Goal: Task Accomplishment & Management: Complete application form

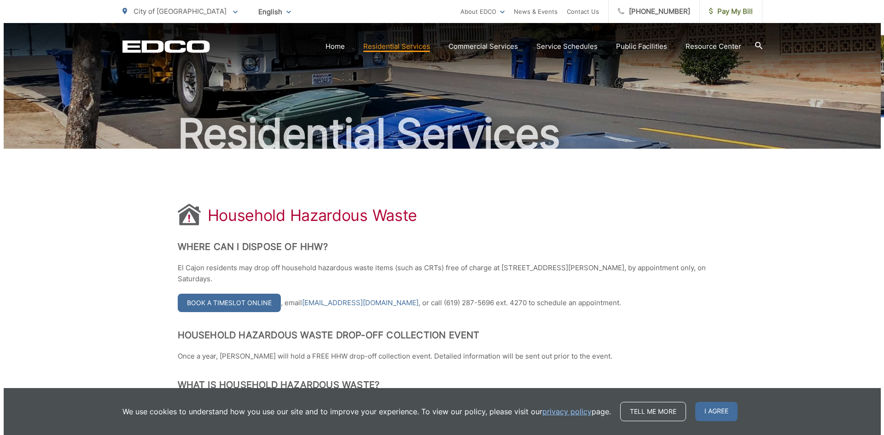
scroll to position [184, 0]
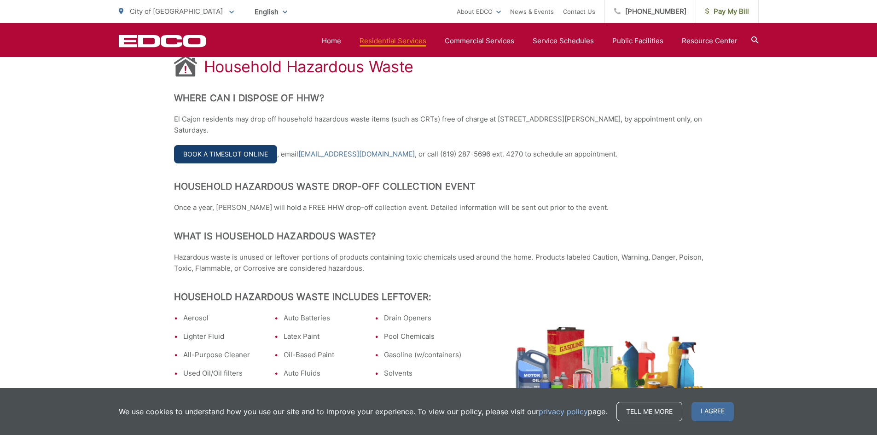
click at [244, 155] on link "Book a Timeslot Online" at bounding box center [225, 154] width 103 height 18
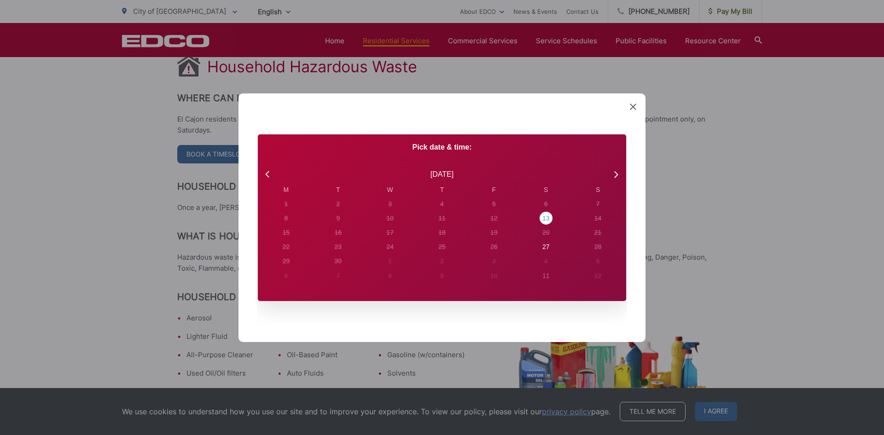
click at [292, 210] on div "13" at bounding box center [285, 204] width 13 height 13
radio input "true"
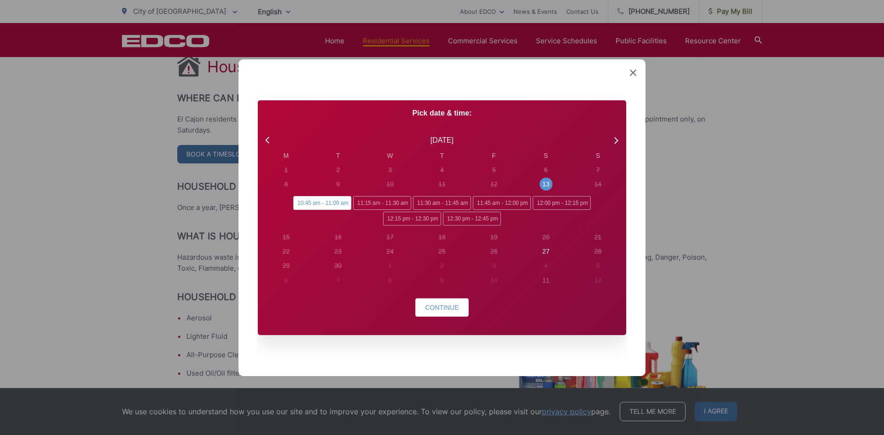
click at [333, 203] on span "10:45 am - 11:00 am" at bounding box center [322, 203] width 58 height 14
click at [299, 202] on input "10:45 am - 11:00 am" at bounding box center [296, 199] width 6 height 6
click at [446, 308] on span "Continue" at bounding box center [442, 307] width 34 height 7
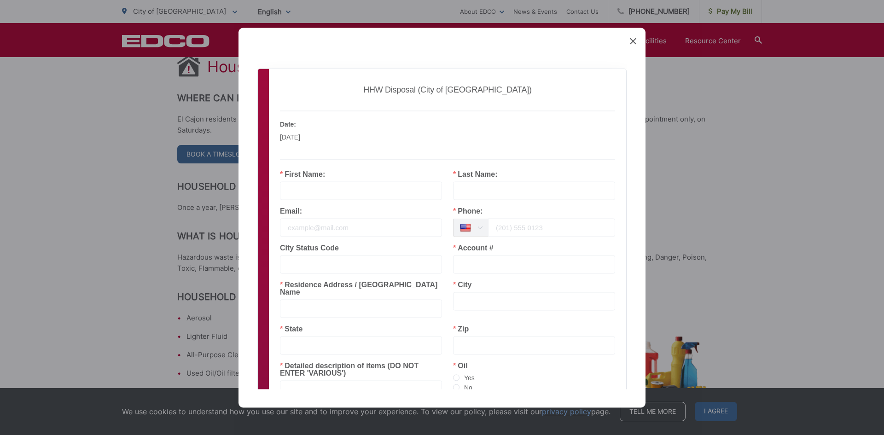
click at [348, 192] on input "text" at bounding box center [361, 190] width 162 height 18
type input "IVANKA"
type input "IVANOVA"
click at [322, 232] on input "email" at bounding box center [361, 227] width 162 height 18
type input "[EMAIL_ADDRESS][DOMAIN_NAME]"
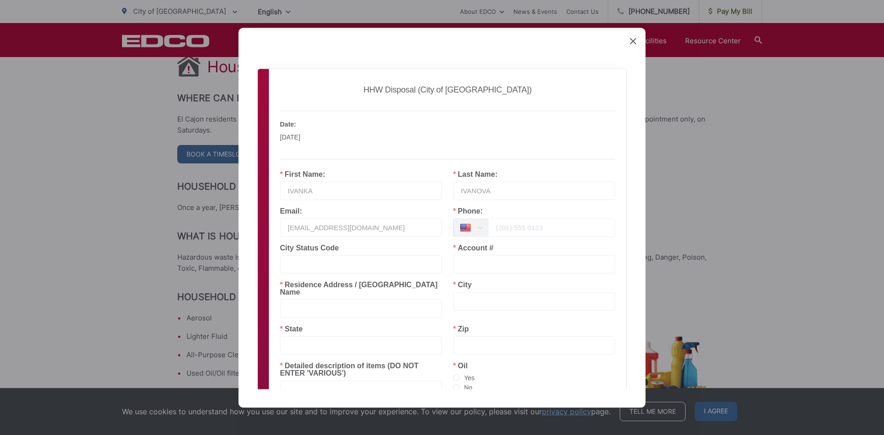
click at [492, 232] on input "tel" at bounding box center [551, 227] width 127 height 18
type input "[PHONE_NUMBER]"
click at [464, 262] on input "text" at bounding box center [534, 264] width 162 height 18
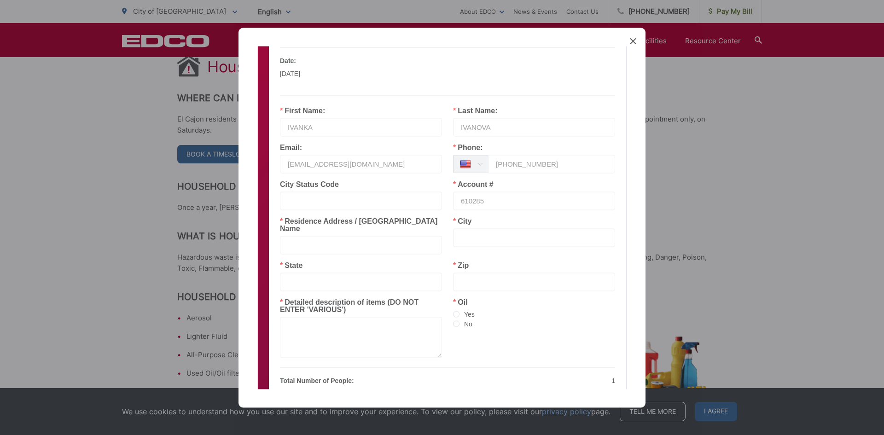
scroll to position [92, 0]
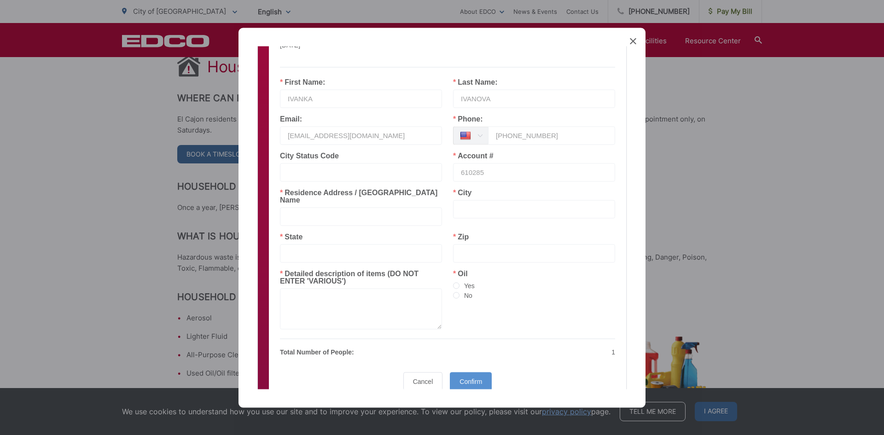
type input "610285"
click at [342, 207] on input "text" at bounding box center [361, 216] width 162 height 18
type input "[STREET_ADDRESS]"
click at [481, 210] on input "text" at bounding box center [534, 209] width 162 height 18
type input "EL CAJON"
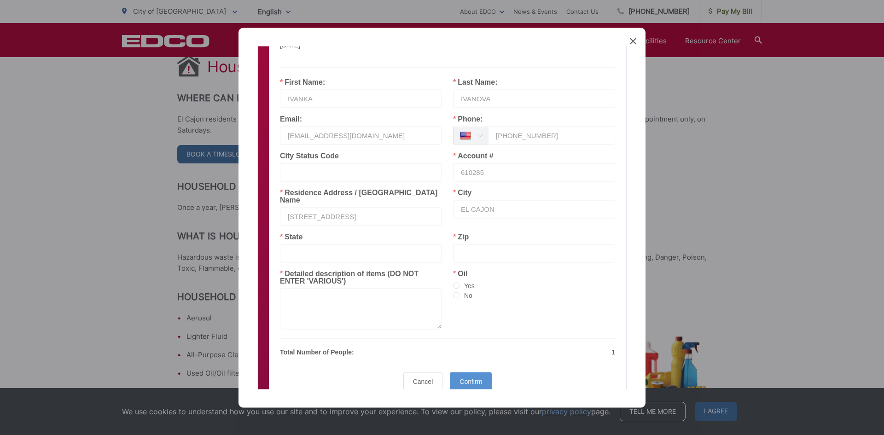
click at [413, 244] on input "text" at bounding box center [361, 253] width 162 height 18
type input "CA"
click at [511, 249] on input "text" at bounding box center [534, 253] width 162 height 18
type input "92020"
click at [454, 282] on span at bounding box center [456, 285] width 6 height 6
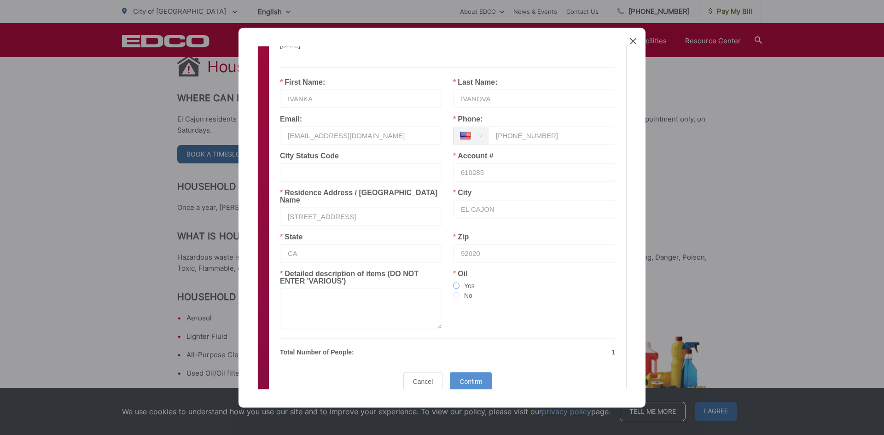
click at [454, 282] on input "Yes" at bounding box center [456, 285] width 6 height 7
radio input "true"
click at [309, 288] on textarea at bounding box center [361, 308] width 162 height 41
type textarea "OIL"
click at [466, 378] on span "Confirm" at bounding box center [471, 381] width 23 height 7
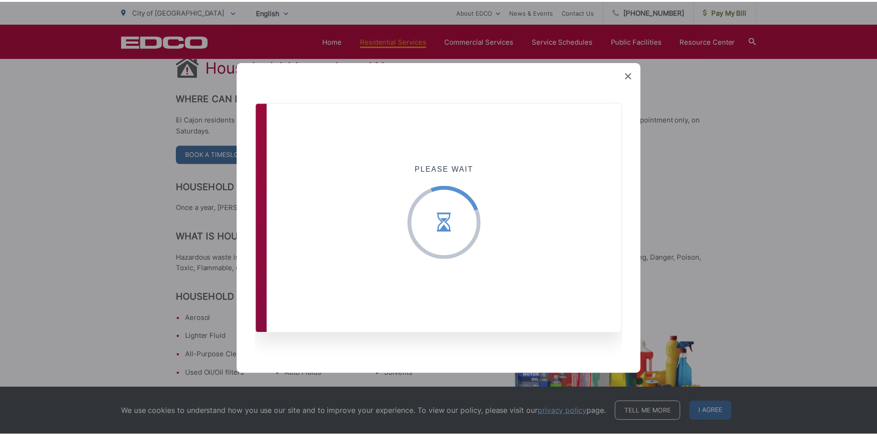
scroll to position [0, 0]
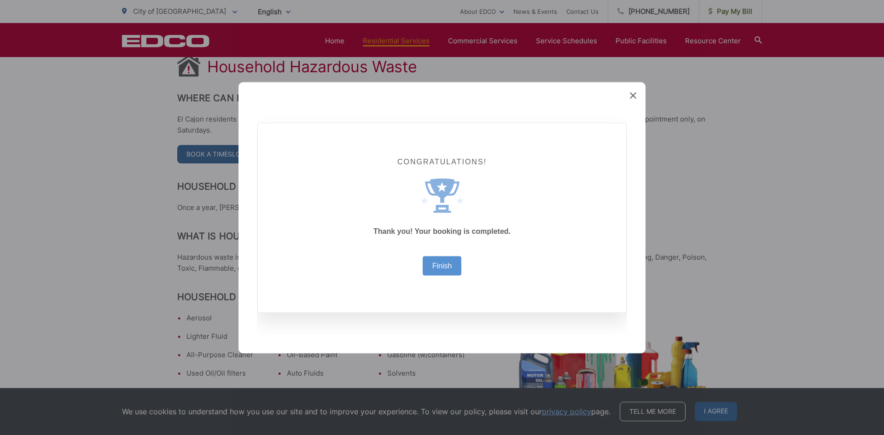
click at [725, 145] on div "Created with Sketch. Congratulations! Created with Sketch. Thank you! Your book…" at bounding box center [442, 217] width 884 height 435
